Goal: Check status

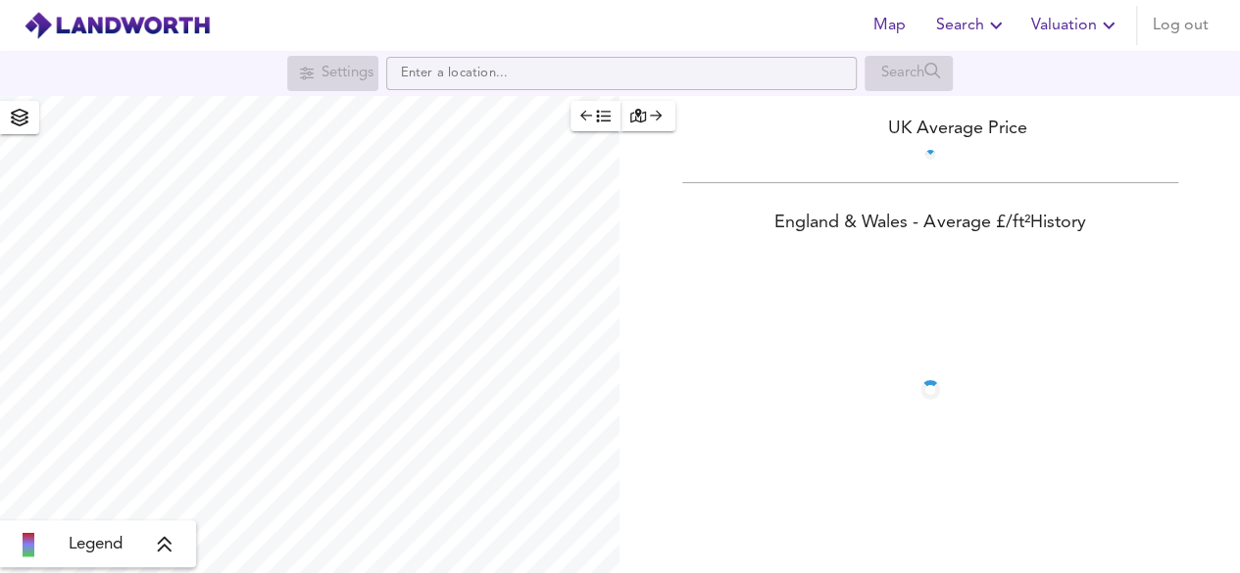
scroll to position [88, 0]
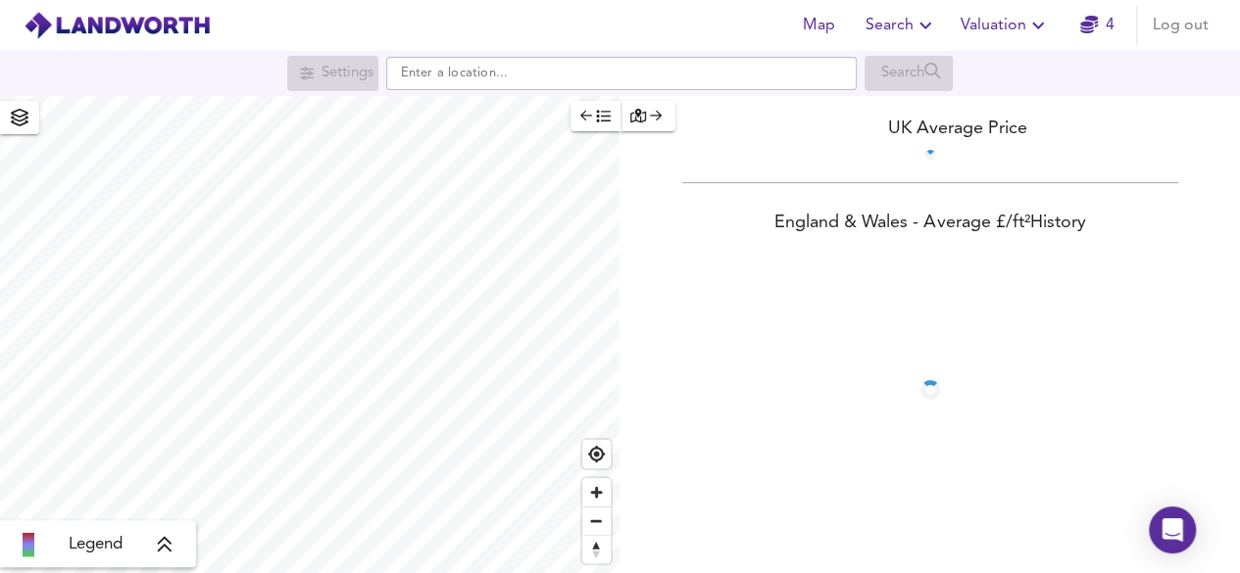
click at [1071, 18] on span "4" at bounding box center [1096, 25] width 63 height 27
click at [1011, 25] on span "Valuation" at bounding box center [1005, 25] width 89 height 27
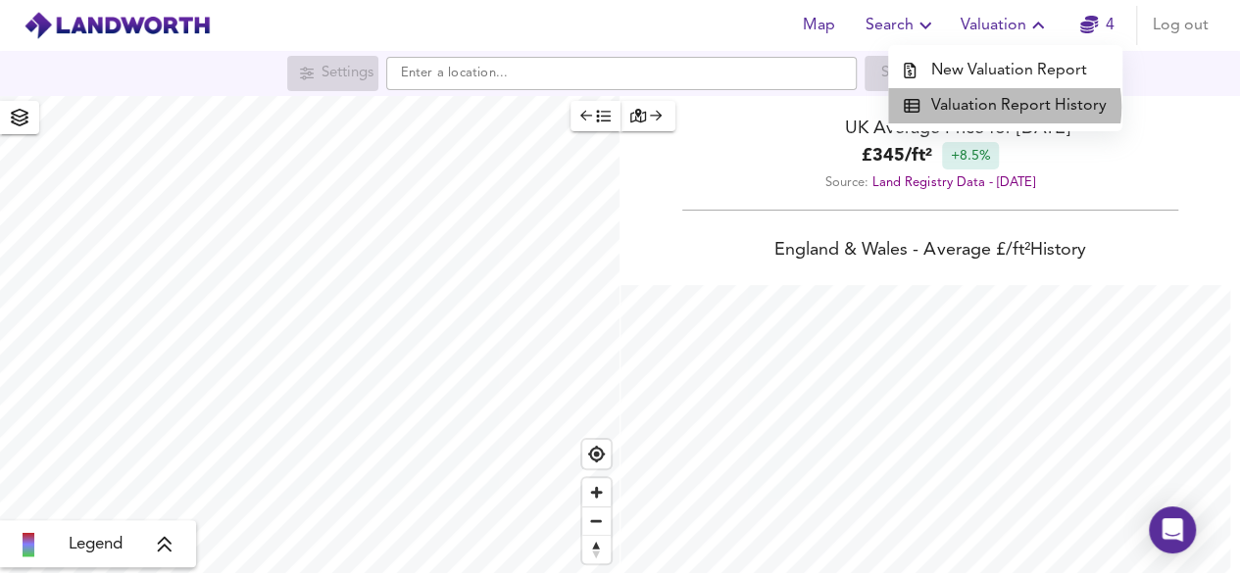
click at [1005, 107] on li "Valuation Report History" at bounding box center [1005, 105] width 234 height 35
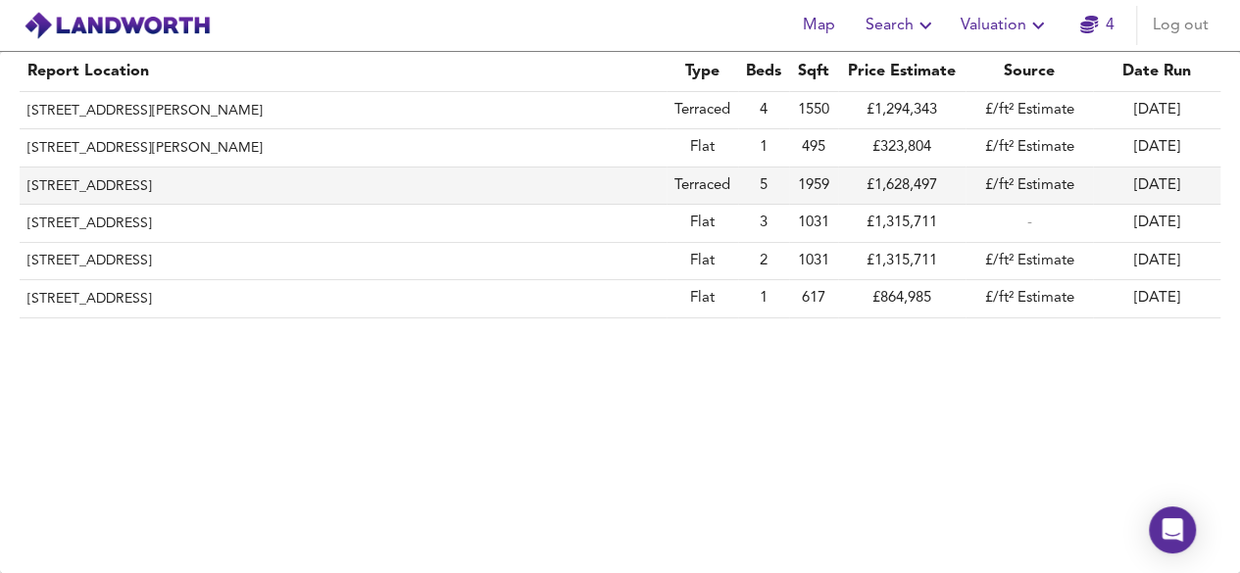
click at [207, 174] on th "[STREET_ADDRESS]" at bounding box center [343, 186] width 647 height 37
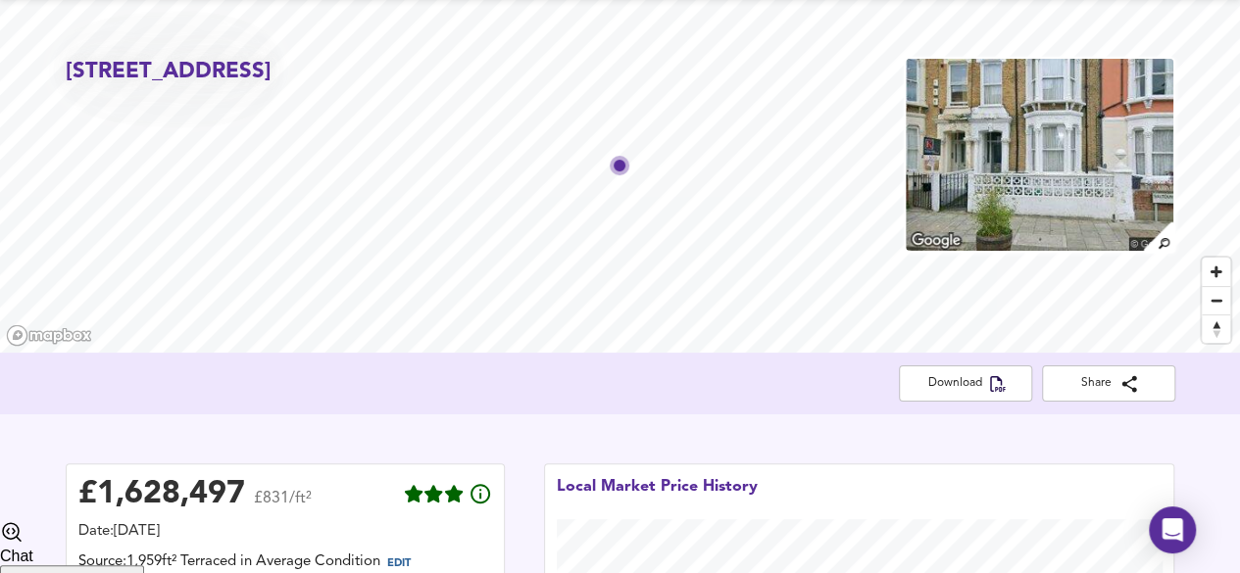
scroll to position [98, 0]
